Goal: Information Seeking & Learning: Check status

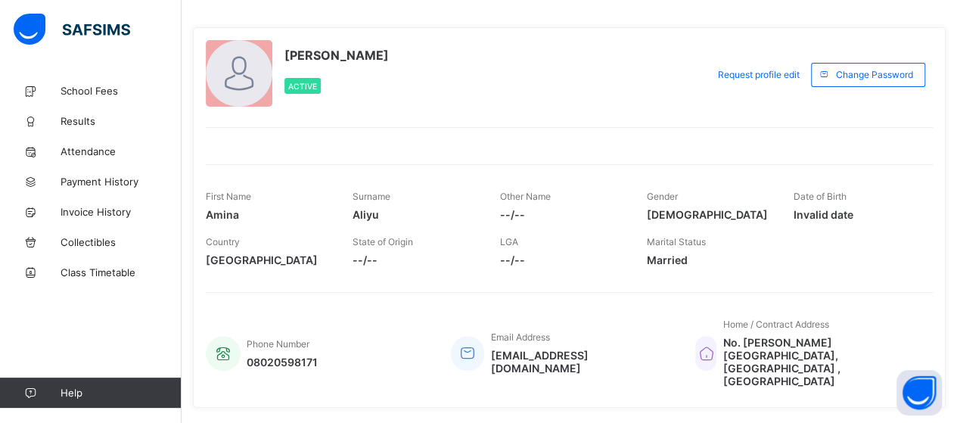
scroll to position [78, 0]
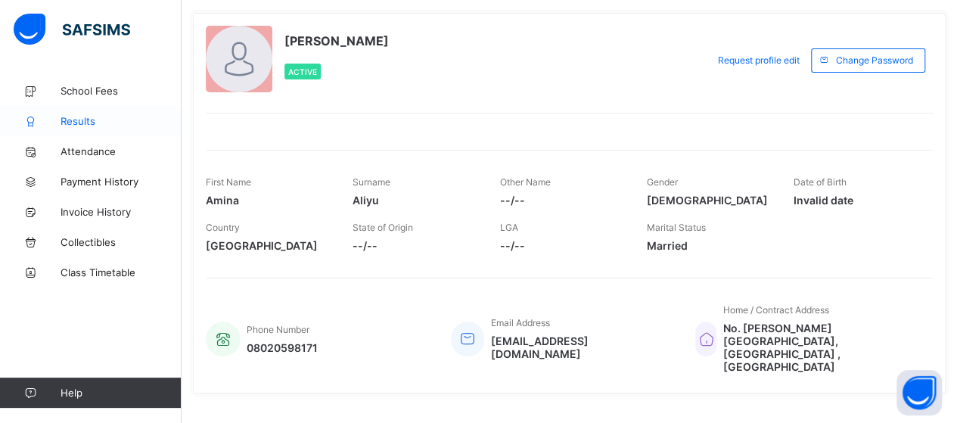
click at [114, 115] on span "Results" at bounding box center [120, 121] width 121 height 12
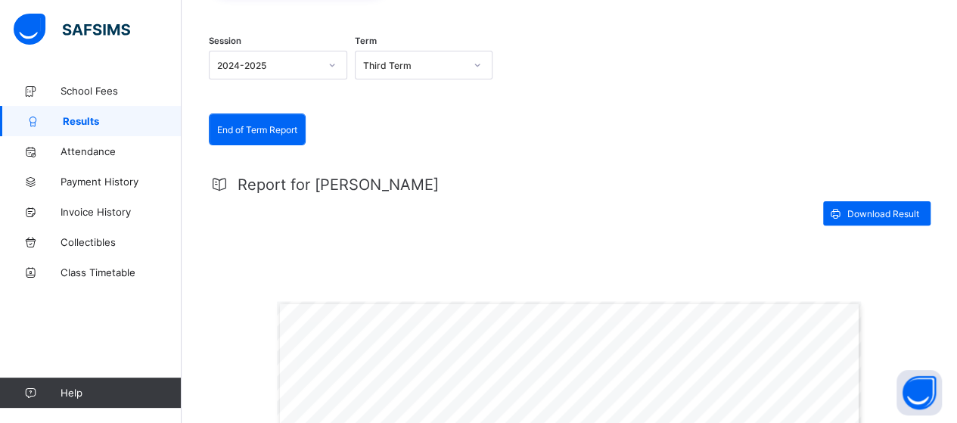
scroll to position [141, 0]
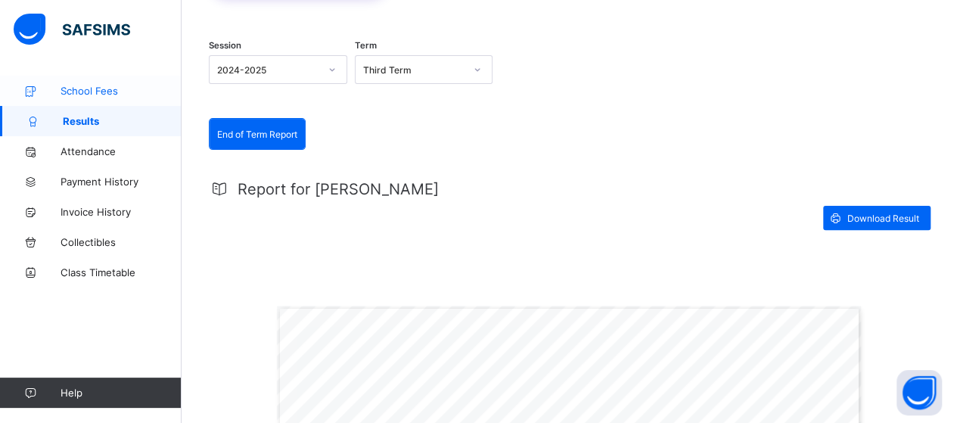
click at [113, 95] on span "School Fees" at bounding box center [120, 91] width 121 height 12
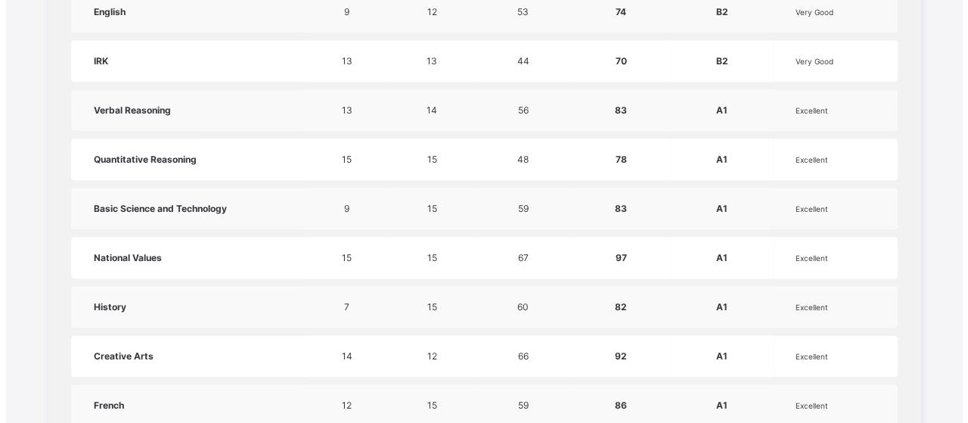
scroll to position [817, 0]
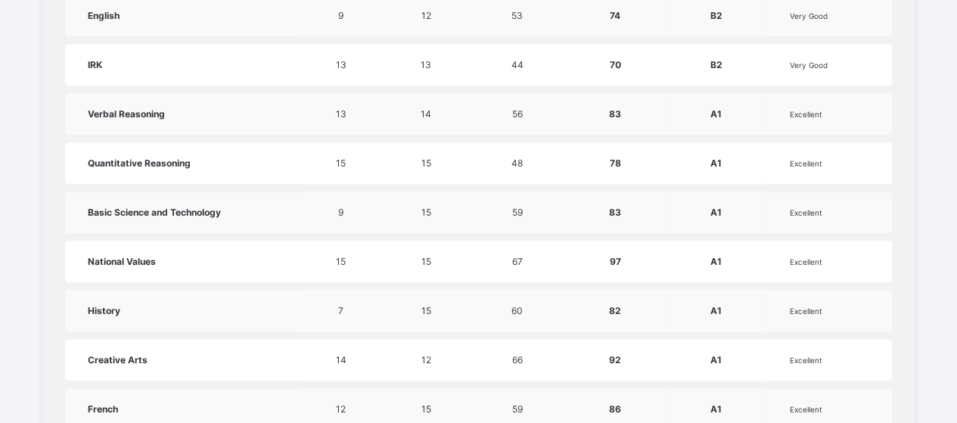
click at [892, 121] on td "Excellent" at bounding box center [829, 114] width 125 height 42
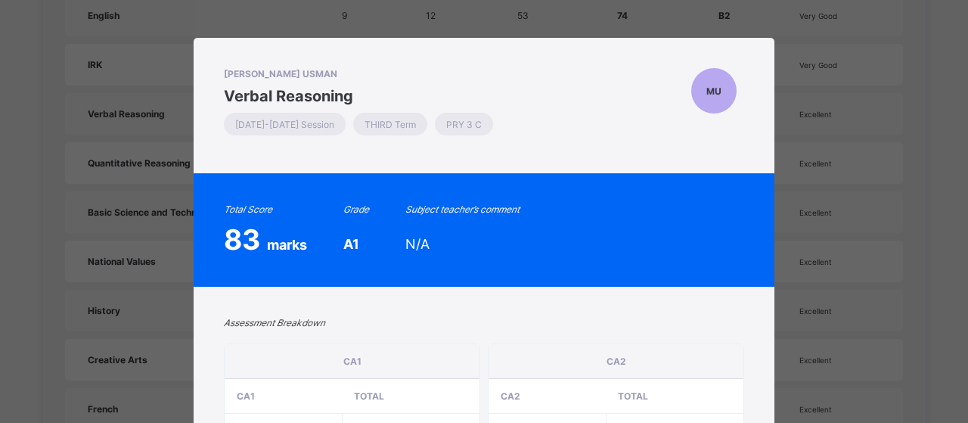
click at [892, 136] on div "MUHAMMAD BELLO USMAN Verbal Reasoning 2024-2025 Session THIRD Term PRY 3 C MU T…" at bounding box center [484, 211] width 968 height 423
click at [912, 64] on div "MUHAMMAD BELLO USMAN Verbal Reasoning 2024-2025 Session THIRD Term PRY 3 C MU T…" at bounding box center [484, 211] width 968 height 423
click at [935, 56] on div "MUHAMMAD BELLO USMAN Verbal Reasoning 2024-2025 Session THIRD Term PRY 3 C MU T…" at bounding box center [484, 211] width 968 height 423
click at [56, 150] on div "MUHAMMAD BELLO USMAN Verbal Reasoning 2024-2025 Session THIRD Term PRY 3 C MU T…" at bounding box center [484, 211] width 968 height 423
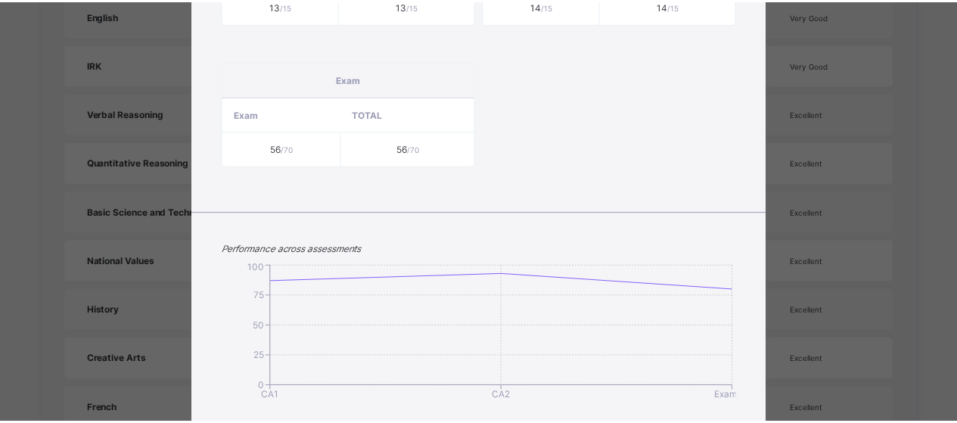
scroll to position [527, 0]
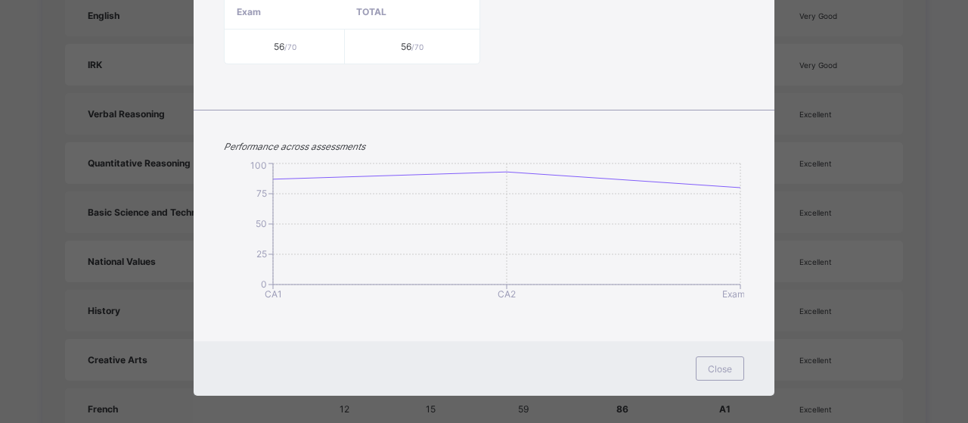
click at [937, 11] on div "MUHAMMAD BELLO USMAN Verbal Reasoning 2024-2025 Session THIRD Term PRY 3 C MU T…" at bounding box center [484, 211] width 968 height 423
click at [709, 363] on span "Close" at bounding box center [720, 368] width 24 height 11
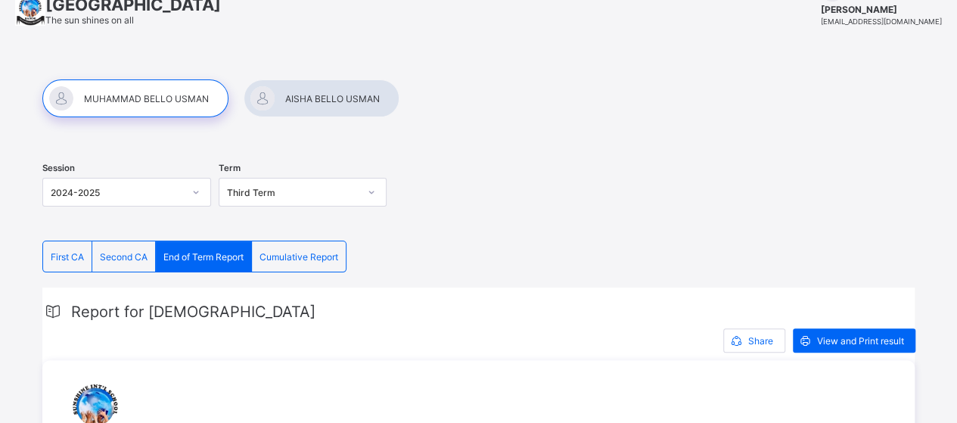
scroll to position [71, 0]
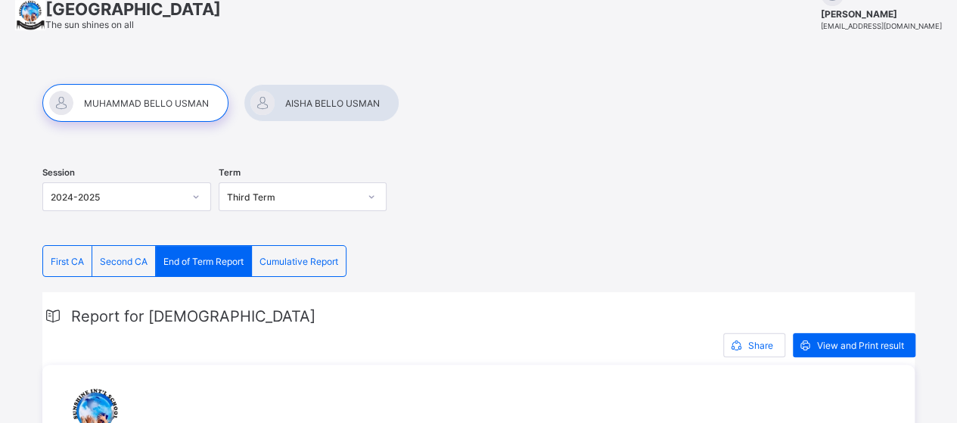
click at [164, 112] on div at bounding box center [135, 103] width 186 height 38
click at [316, 107] on div at bounding box center [321, 103] width 156 height 38
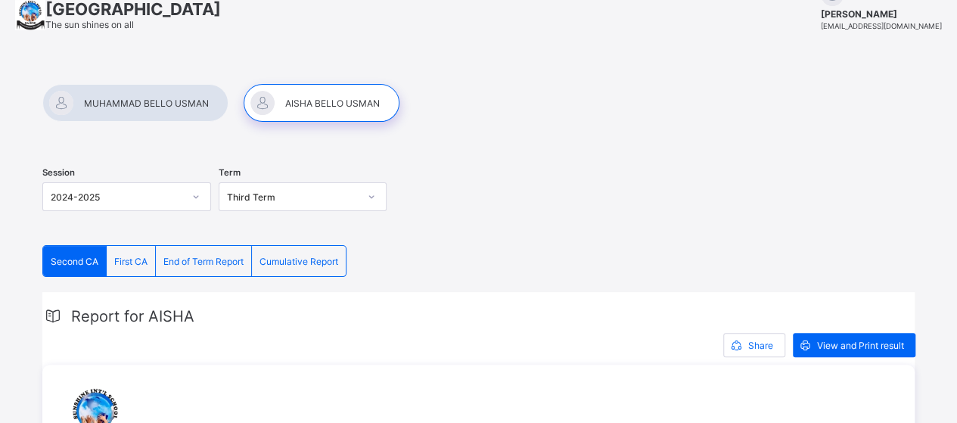
click at [219, 268] on div "End of Term Report" at bounding box center [204, 261] width 96 height 30
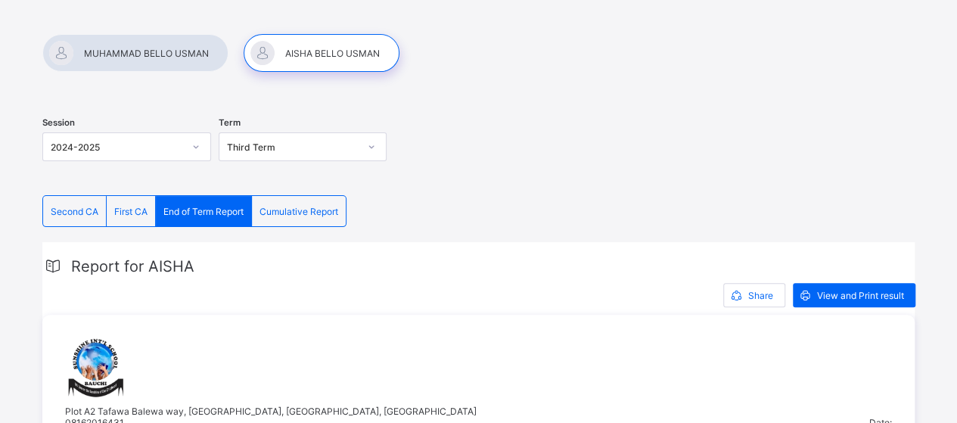
scroll to position [0, 0]
